Goal: Task Accomplishment & Management: Manage account settings

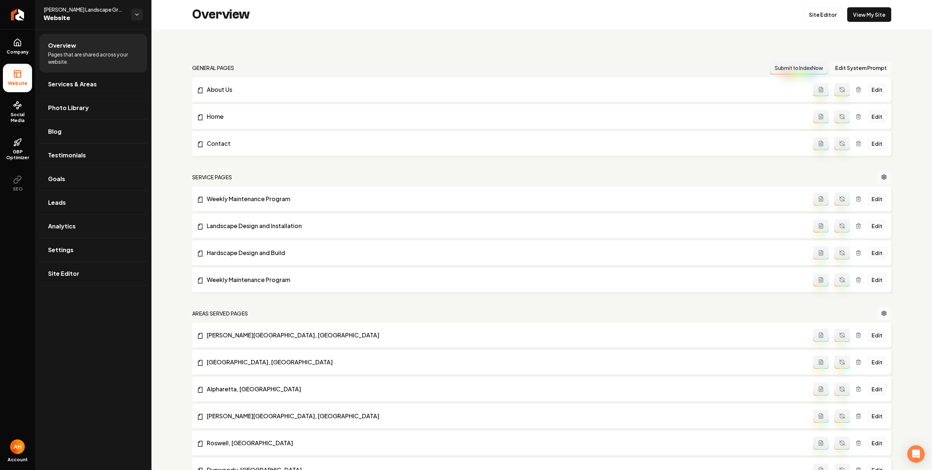
click at [381, 69] on nav "general pages Submit to IndexNow Edit System Prompt" at bounding box center [541, 67] width 699 height 13
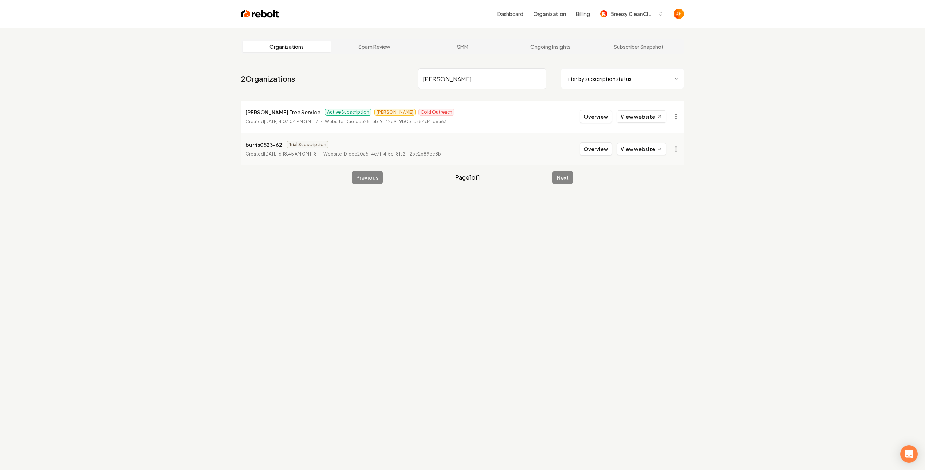
click at [677, 121] on html "Dashboard Organization Billing Breezy Clean Cleaning Organizations Spam Review …" at bounding box center [462, 235] width 925 height 470
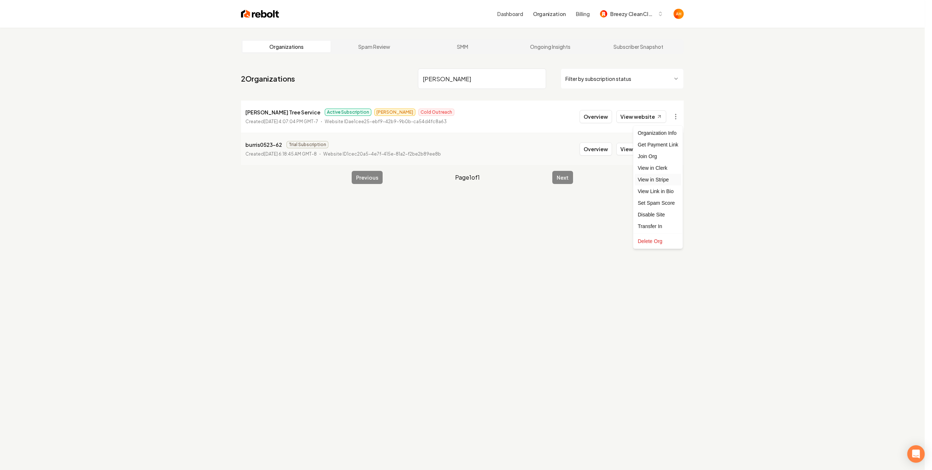
click at [662, 177] on link "View in Stripe" at bounding box center [658, 180] width 46 height 12
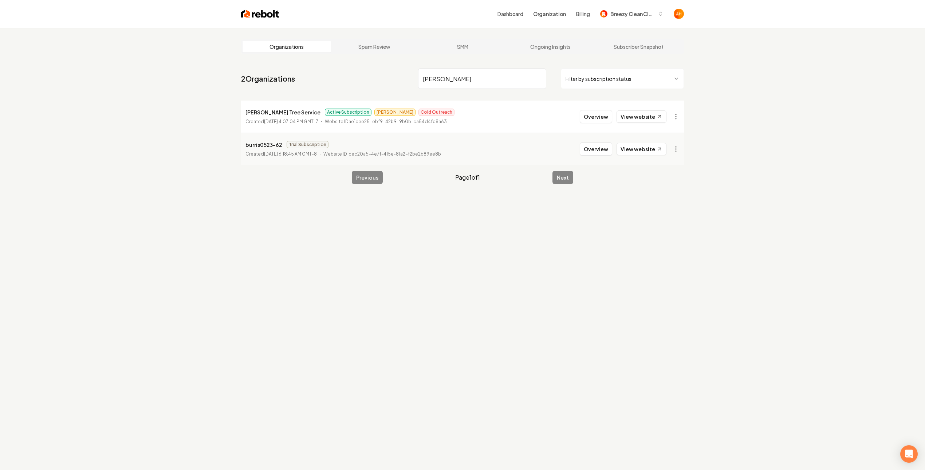
click at [467, 80] on input "[PERSON_NAME]" at bounding box center [482, 78] width 128 height 20
type input "RD ser"
click at [634, 119] on link "View website" at bounding box center [642, 116] width 50 height 12
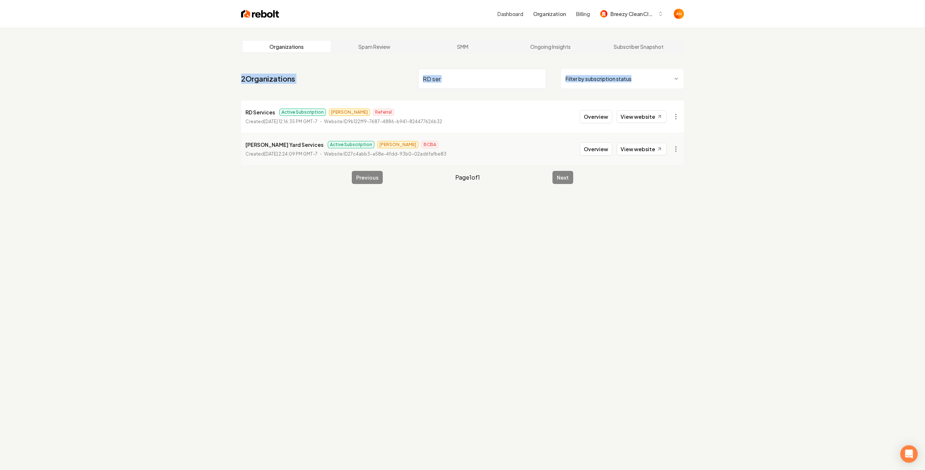
drag, startPoint x: 798, startPoint y: 64, endPoint x: 783, endPoint y: 34, distance: 33.7
click at [793, 53] on div "Organizations Spam Review SMM Ongoing Insights Subscriber Snapshot 2 Organizati…" at bounding box center [462, 263] width 925 height 470
click at [597, 399] on div "Organizations Spam Review SMM Ongoing Insights Subscriber Snapshot 2 Organizati…" at bounding box center [462, 263] width 925 height 470
